Goal: Task Accomplishment & Management: Manage account settings

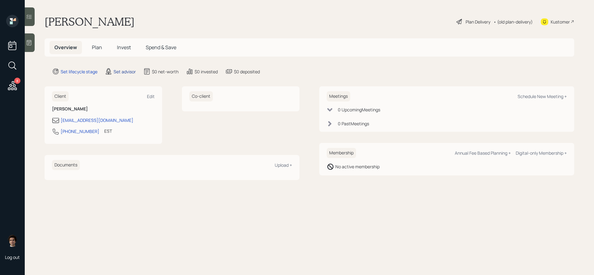
click at [116, 70] on div "Set advisor" at bounding box center [124, 71] width 22 height 6
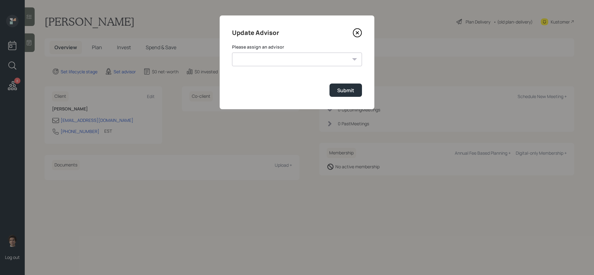
click at [264, 53] on select "[PERSON_NAME] [PERSON_NAME] [PERSON_NAME] [PERSON_NAME] End [PERSON_NAME] [PERS…" at bounding box center [297, 60] width 130 height 14
select select "59554aeb-d739-4552-90b9-0d27d70b4bf7"
click at [232, 53] on select "[PERSON_NAME] [PERSON_NAME] [PERSON_NAME] [PERSON_NAME] End [PERSON_NAME] [PERS…" at bounding box center [297, 60] width 130 height 14
click at [347, 94] on div "Submit" at bounding box center [345, 90] width 17 height 7
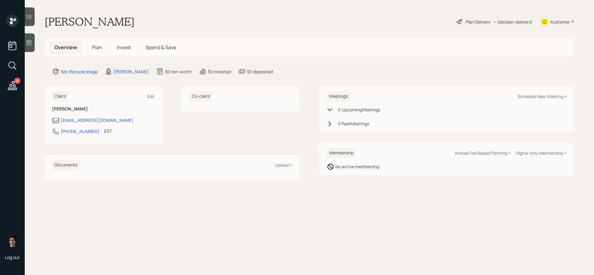
click at [557, 20] on div "Kustomer" at bounding box center [559, 22] width 19 height 6
